Goal: Find specific fact: Find specific fact

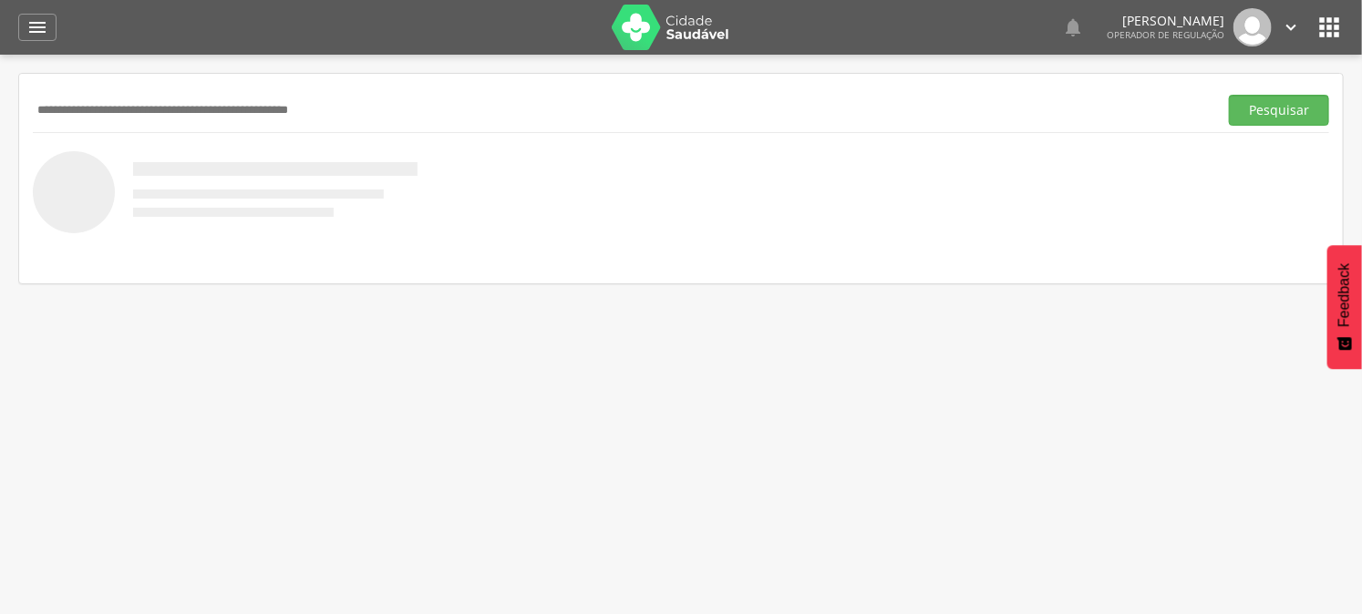
click at [314, 101] on input "text" at bounding box center [622, 110] width 1178 height 31
type input "**********"
click at [1249, 108] on button "Pesquisar" at bounding box center [1279, 110] width 100 height 31
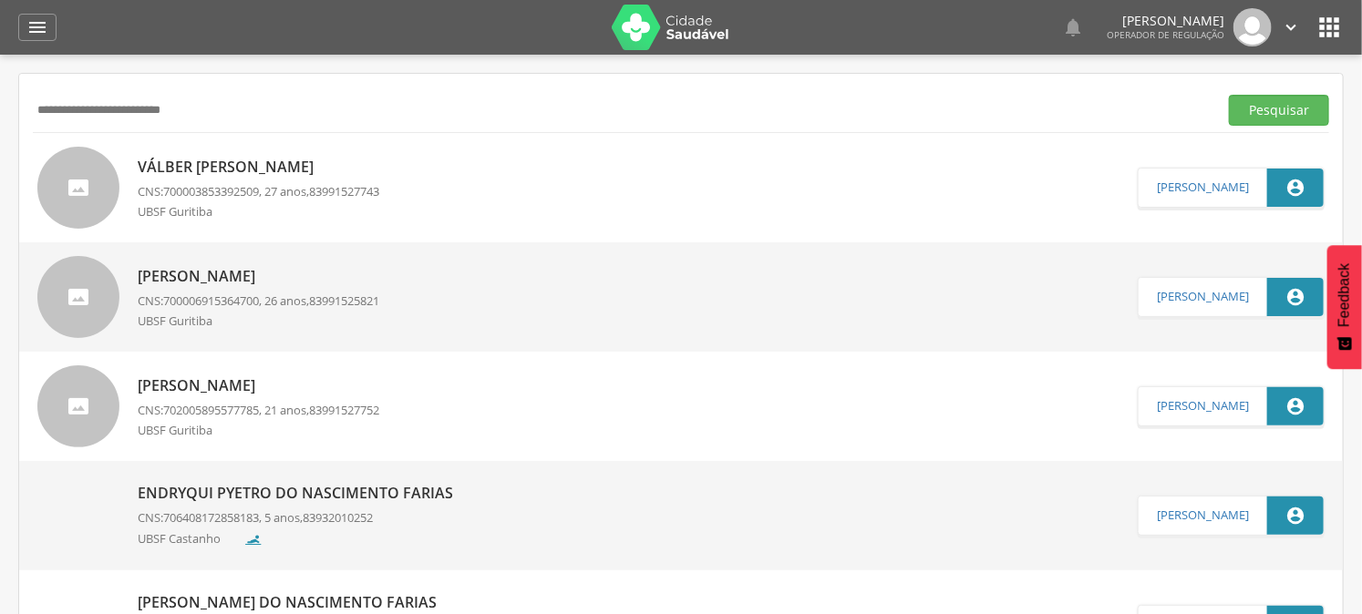
click at [265, 169] on p "Válber [PERSON_NAME]" at bounding box center [259, 167] width 242 height 21
type input "**********"
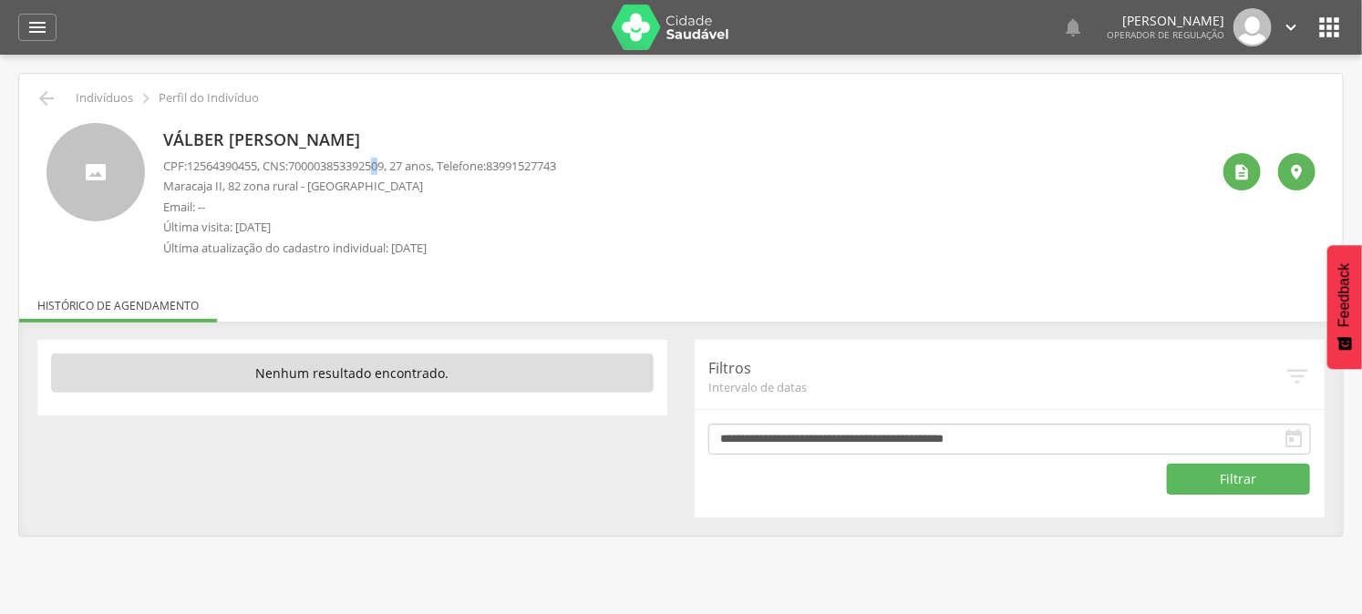
click at [384, 169] on span "700003853392509" at bounding box center [336, 166] width 96 height 16
drag, startPoint x: 399, startPoint y: 164, endPoint x: 301, endPoint y: 165, distance: 98.5
click at [301, 165] on span "700003853392509" at bounding box center [336, 166] width 96 height 16
copy span "700003853392509"
click at [41, 96] on icon "" at bounding box center [47, 99] width 22 height 22
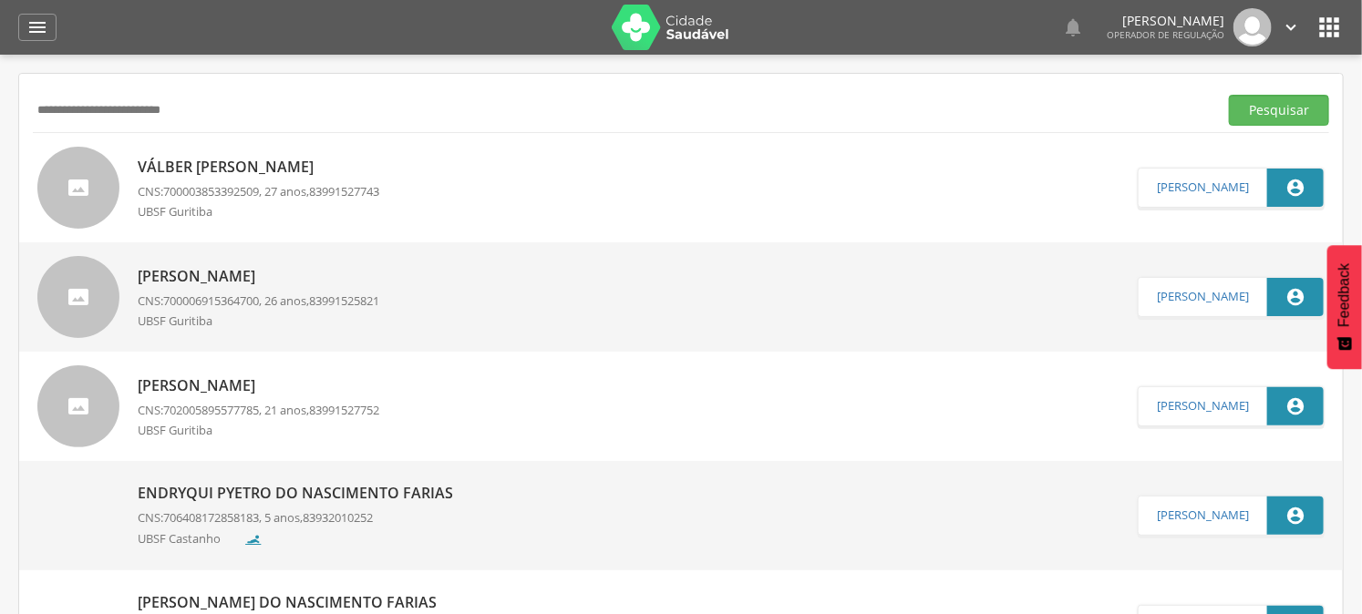
click at [1324, 23] on icon "" at bounding box center [1329, 27] width 29 height 29
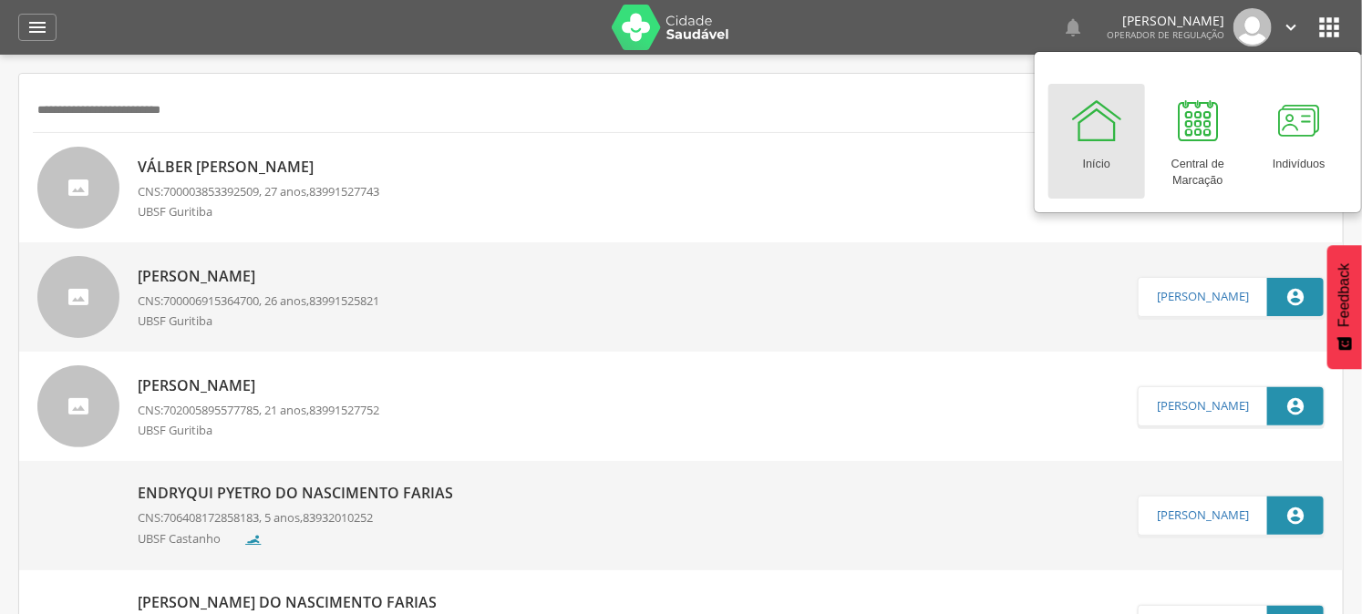
click at [1101, 129] on div at bounding box center [1096, 120] width 55 height 55
click at [31, 38] on div "" at bounding box center [37, 27] width 38 height 27
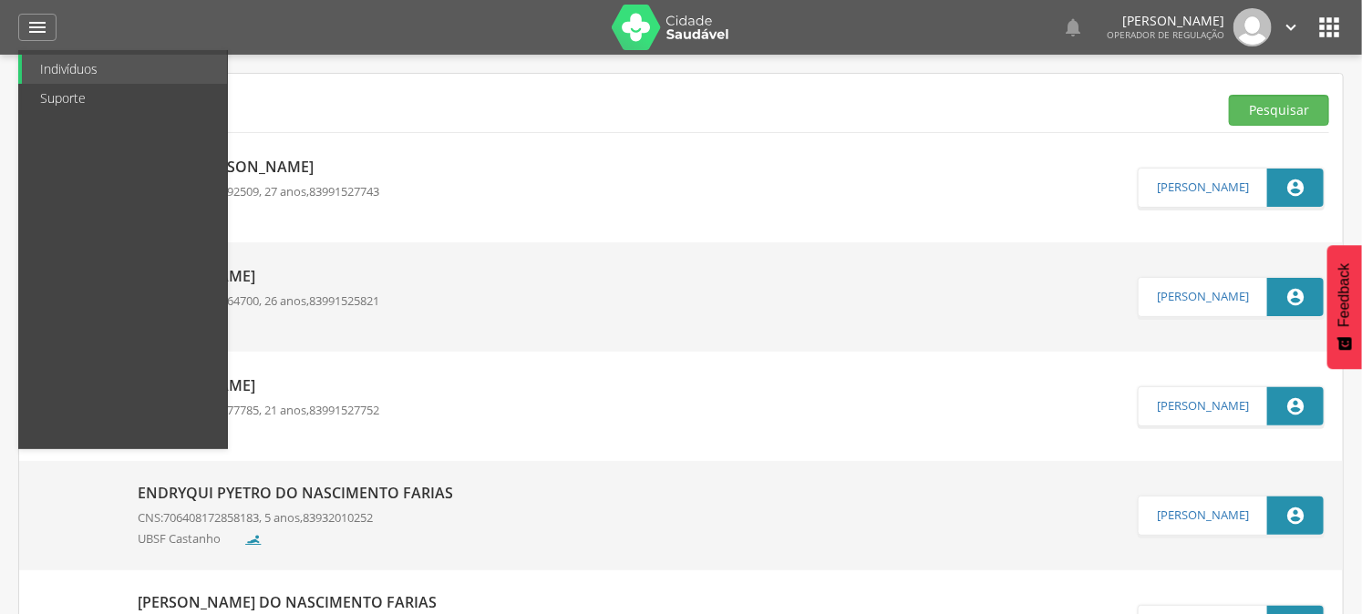
click at [1329, 18] on icon "" at bounding box center [1329, 27] width 29 height 29
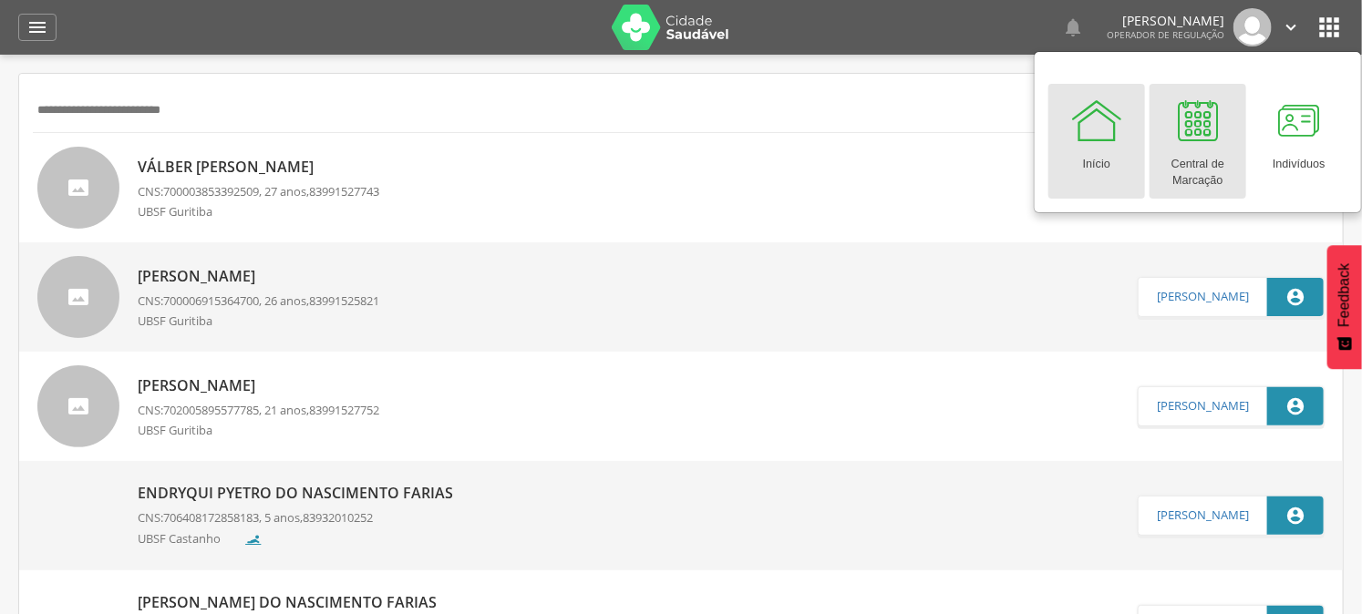
click at [1196, 114] on div at bounding box center [1197, 120] width 55 height 55
